Goal: Navigation & Orientation: Find specific page/section

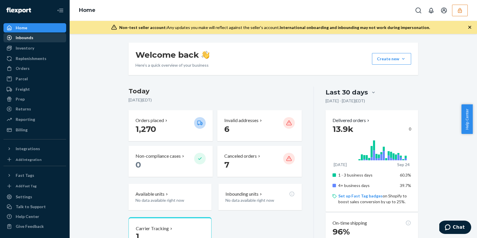
scroll to position [106, 0]
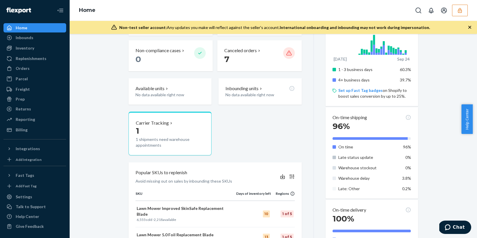
click at [37, 29] on div "Home" at bounding box center [34, 28] width 61 height 8
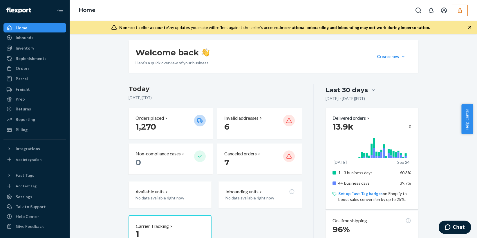
scroll to position [0, 0]
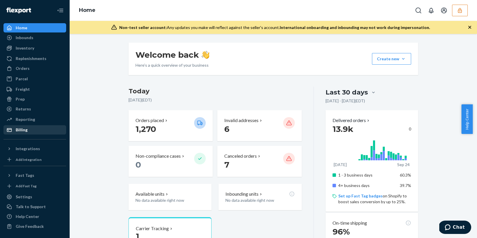
click at [37, 126] on div "Billing" at bounding box center [34, 130] width 61 height 8
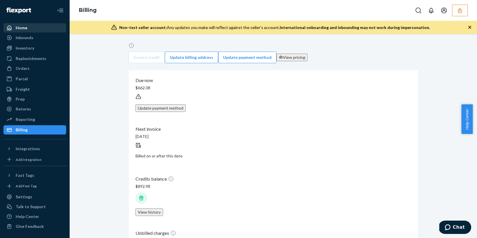
click at [26, 27] on div "Home" at bounding box center [22, 28] width 12 height 6
